Goal: Task Accomplishment & Management: Manage account settings

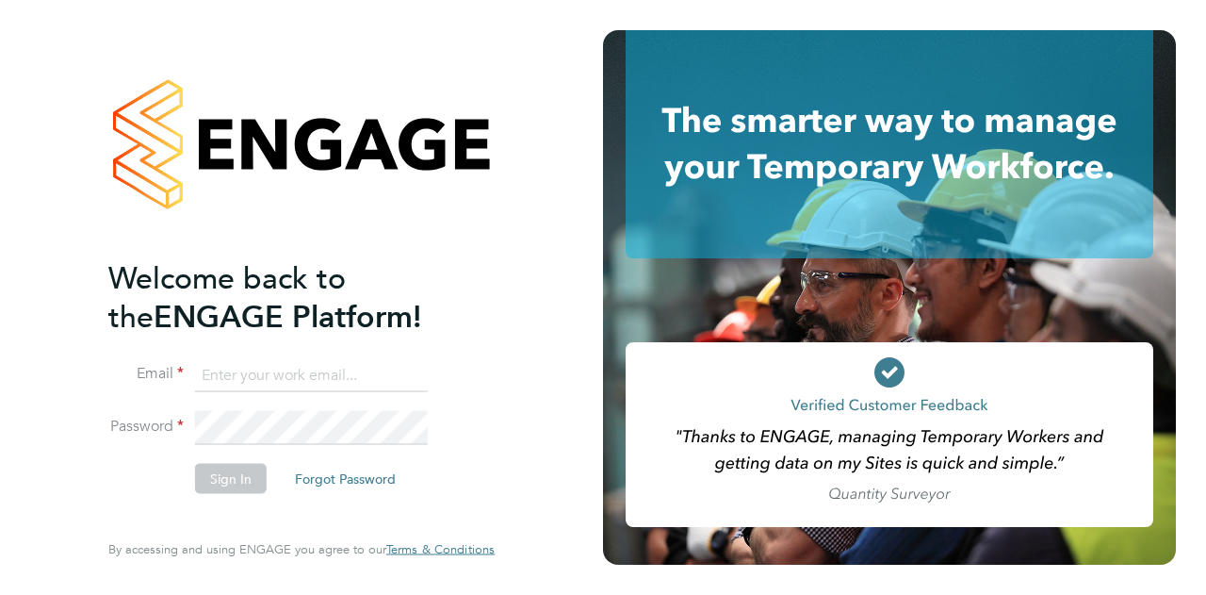
type input "mary.green@wates.co.uk"
click at [241, 480] on button "Sign In" at bounding box center [231, 478] width 72 height 30
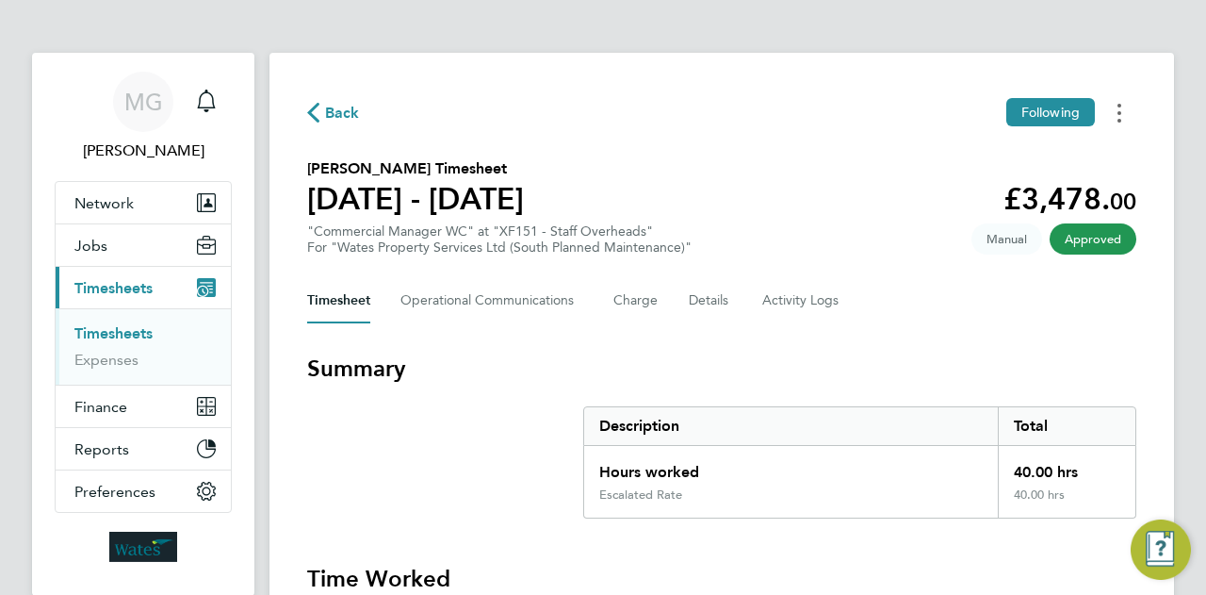
click at [1116, 120] on button "Timesheets Menu" at bounding box center [1119, 112] width 34 height 29
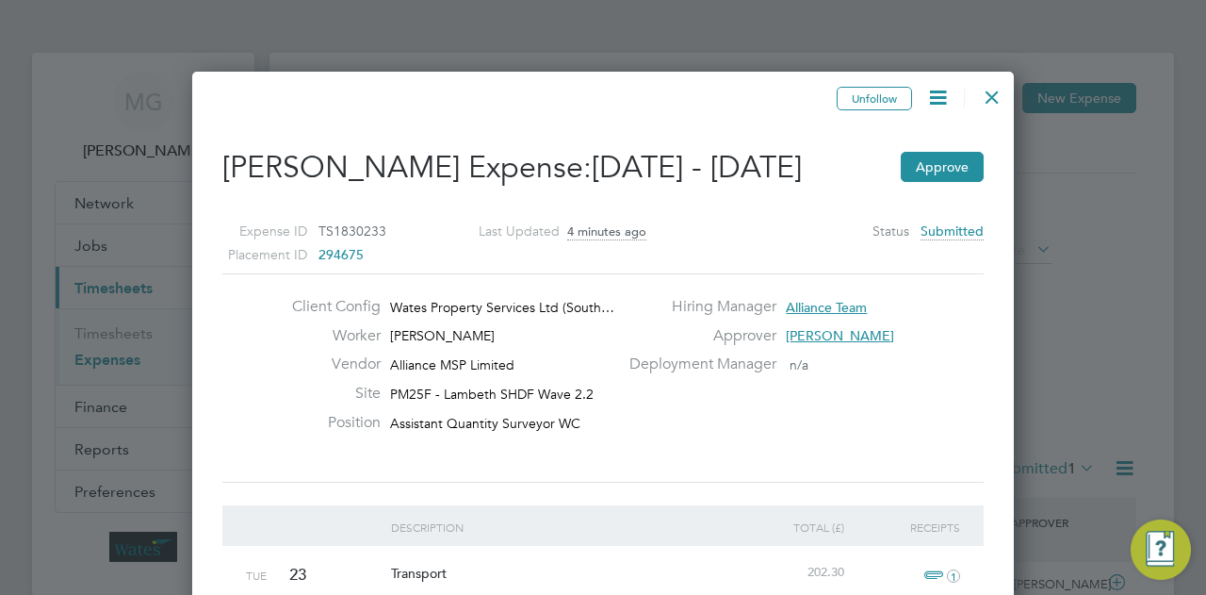
click at [938, 102] on icon at bounding box center [938, 98] width 24 height 24
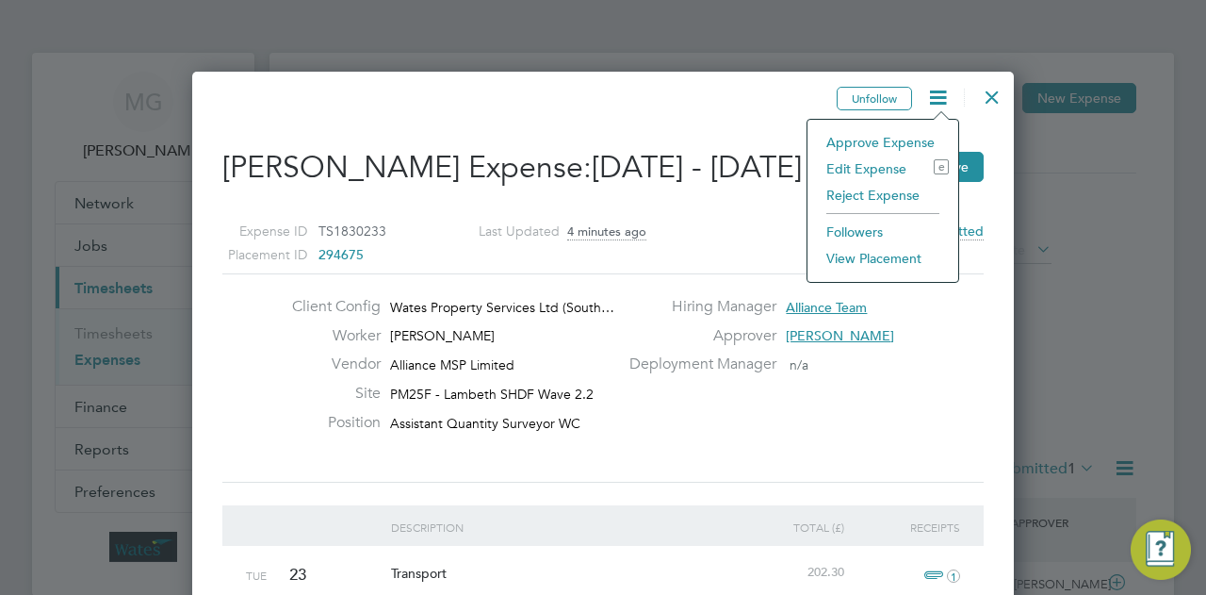
click at [865, 139] on li "Approve Expense" at bounding box center [883, 142] width 132 height 26
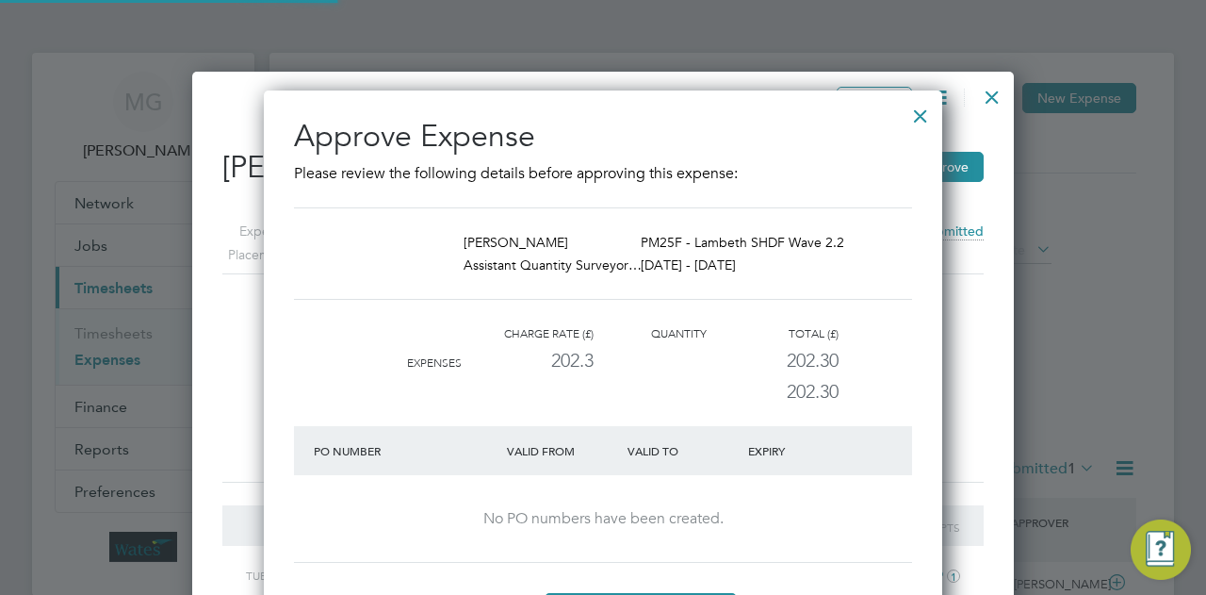
scroll to position [614, 678]
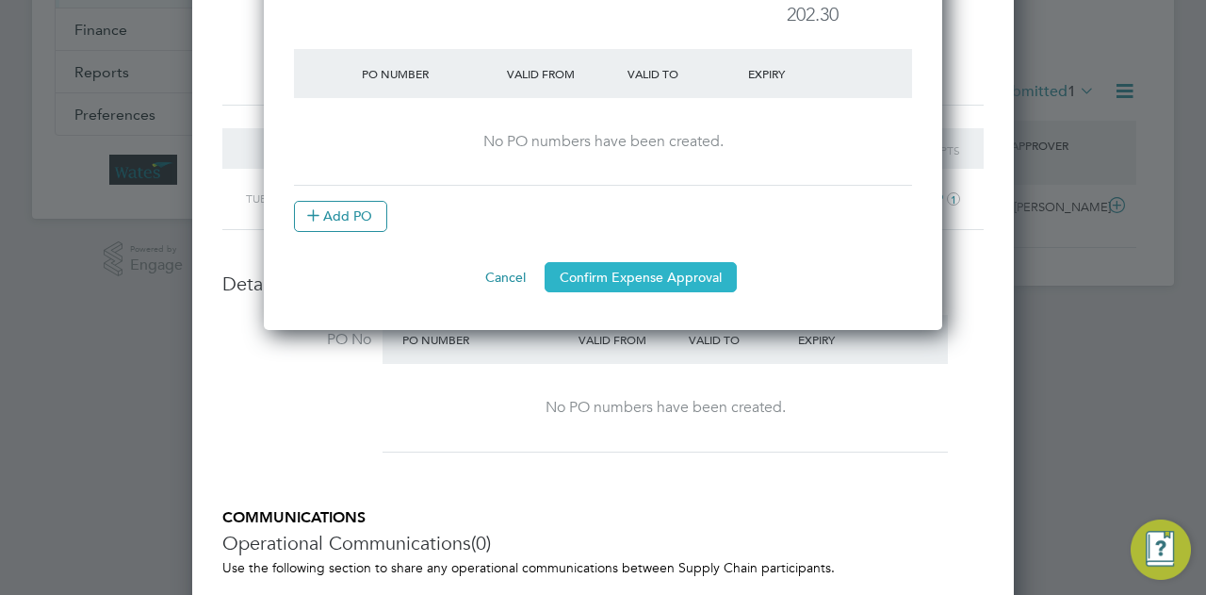
click at [627, 271] on button "Confirm Expense Approval" at bounding box center [641, 277] width 192 height 30
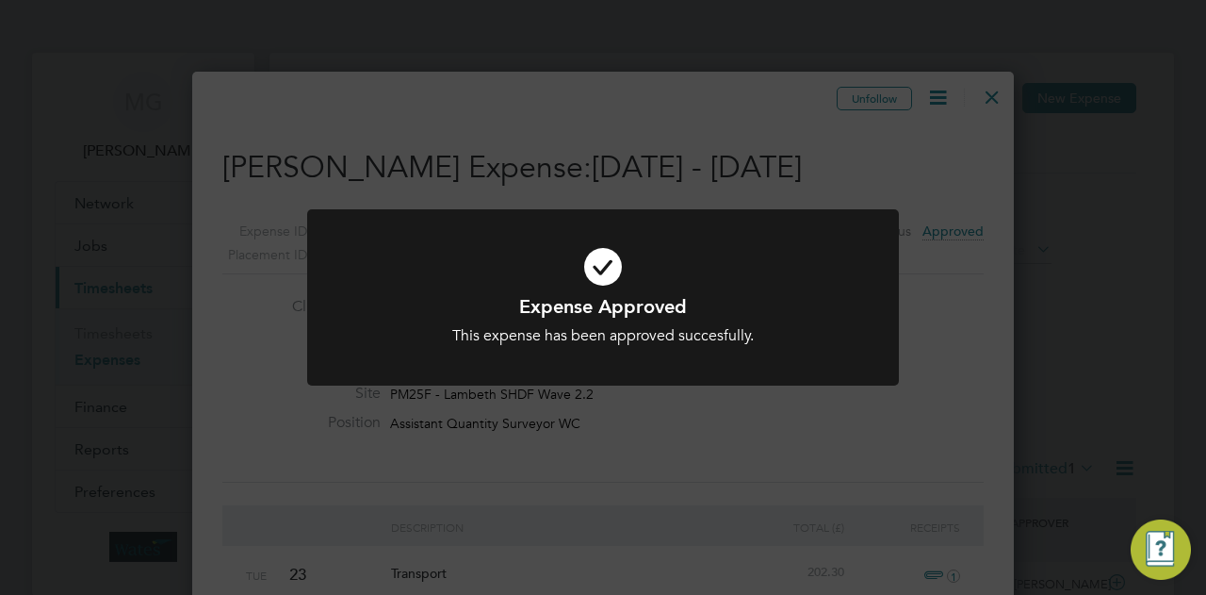
click at [1000, 95] on div "Expense Approved This expense has been approved succesfully. Cancel Okay" at bounding box center [603, 297] width 1206 height 595
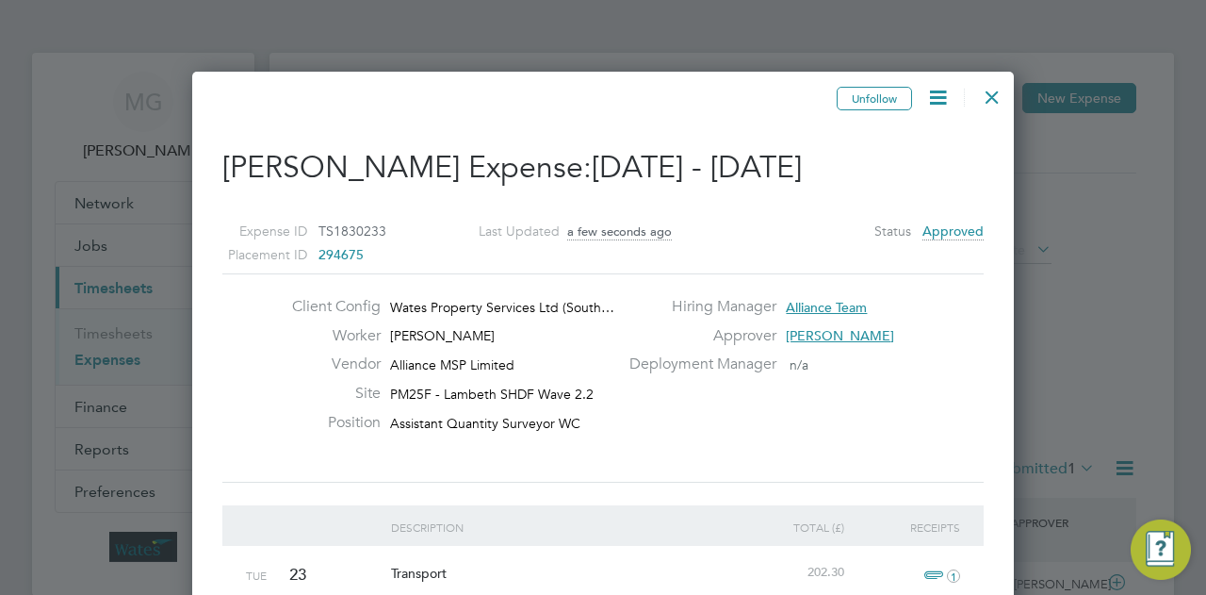
click at [992, 98] on div at bounding box center [992, 92] width 34 height 34
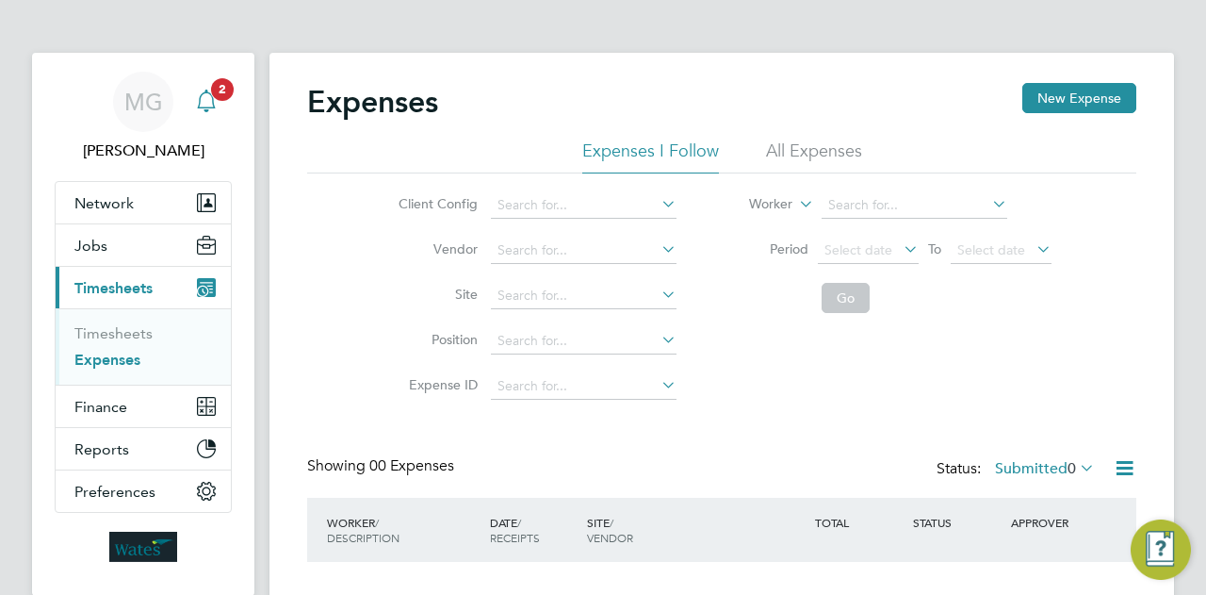
click at [211, 99] on icon "Main navigation" at bounding box center [206, 101] width 23 height 23
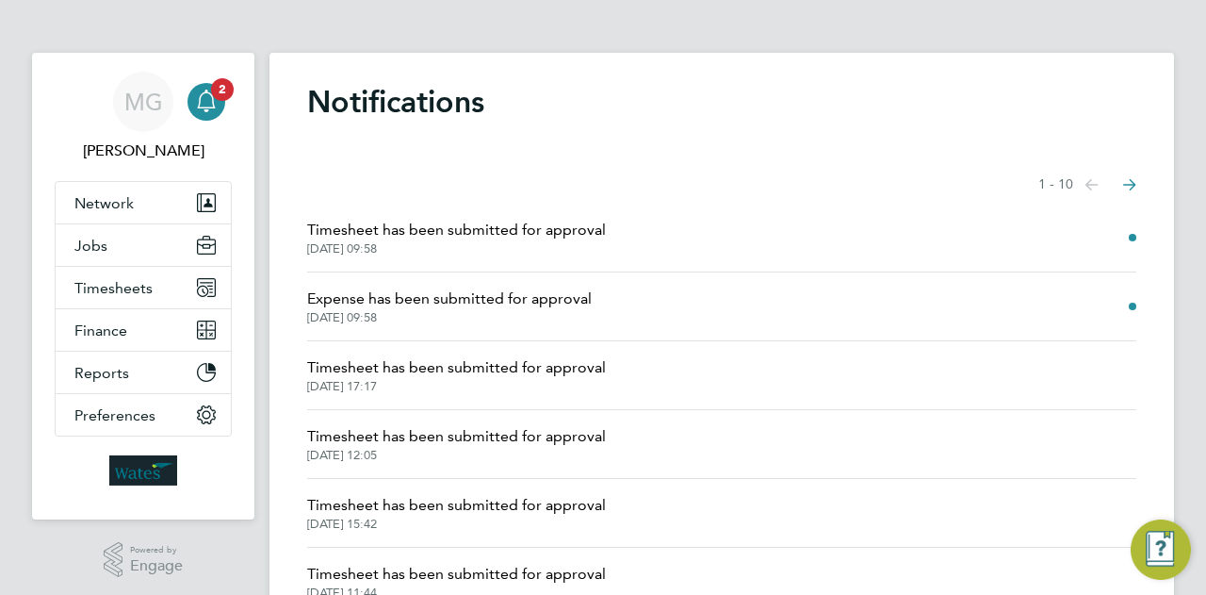
click at [689, 296] on li "Expense has been submitted for approval [DATE] 09:58" at bounding box center [721, 306] width 829 height 69
click at [690, 243] on li "Timesheet has been submitted for approval [DATE] 09:58" at bounding box center [721, 238] width 829 height 69
click at [448, 238] on span "Timesheet has been submitted for approval" at bounding box center [456, 230] width 299 height 23
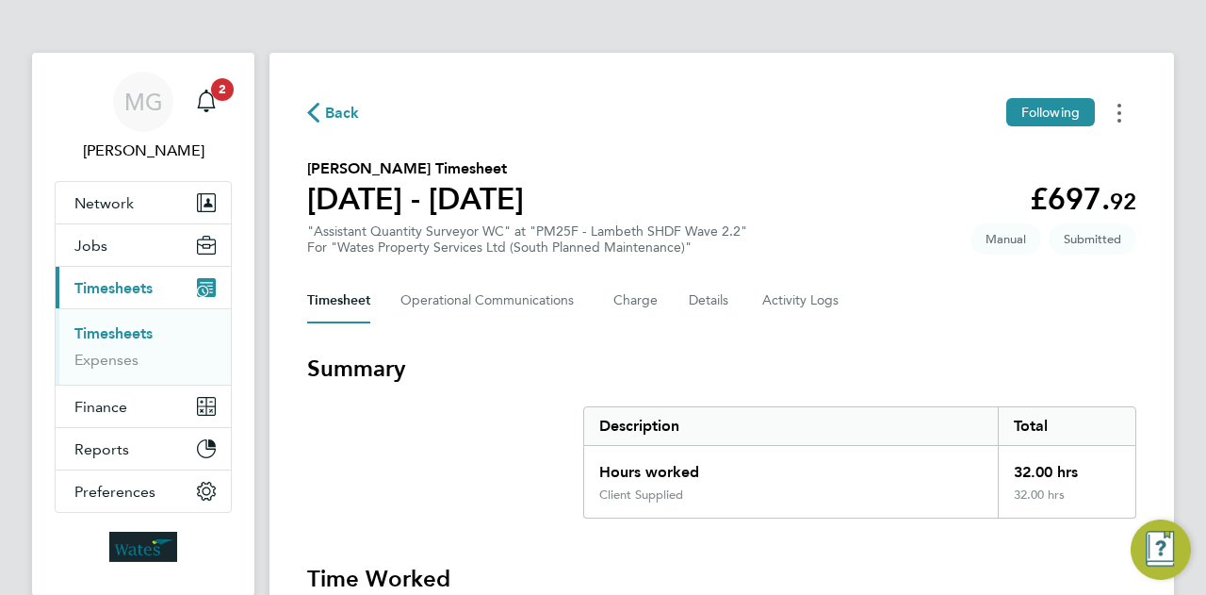
click at [1119, 109] on icon "Timesheets Menu" at bounding box center [1119, 113] width 4 height 19
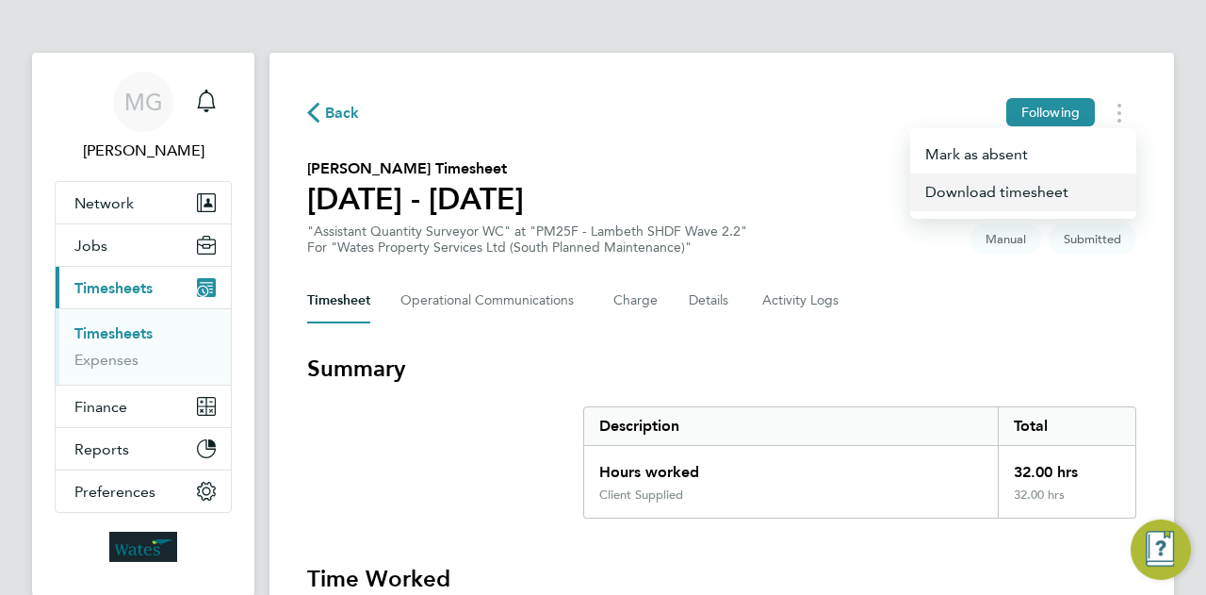
click at [999, 193] on link "Download timesheet" at bounding box center [1023, 192] width 226 height 38
